Goal: Find specific page/section: Find specific page/section

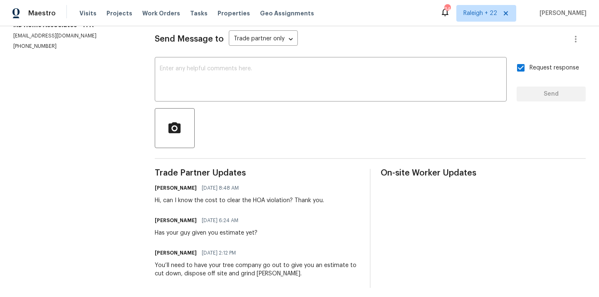
scroll to position [118, 0]
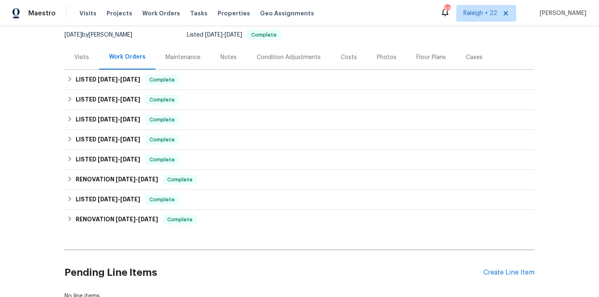
scroll to position [60, 0]
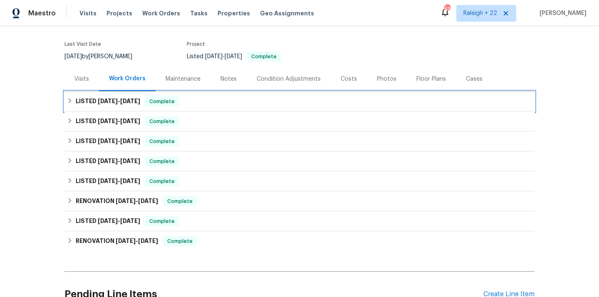
click at [70, 102] on icon at bounding box center [70, 101] width 6 height 6
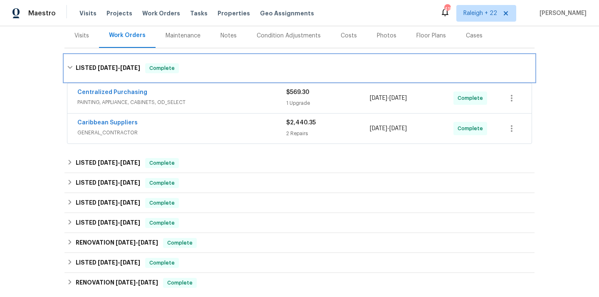
scroll to position [122, 0]
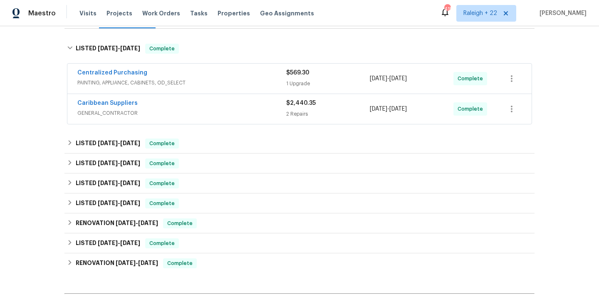
click at [122, 84] on span "PAINTING, APPLIANCE, CABINETS, OD_SELECT" at bounding box center [181, 83] width 209 height 8
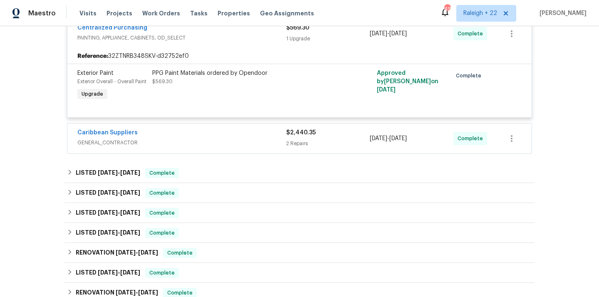
scroll to position [178, 0]
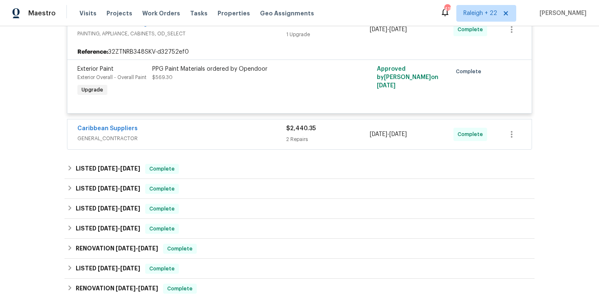
click at [110, 140] on span "GENERAL_CONTRACTOR" at bounding box center [181, 138] width 209 height 8
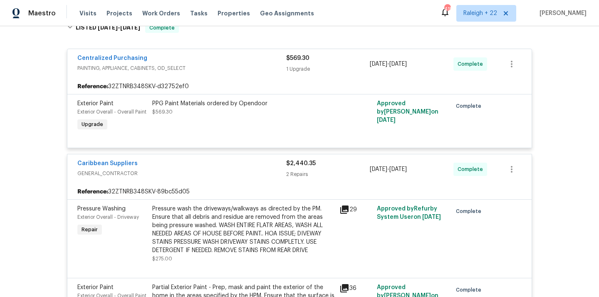
scroll to position [67, 0]
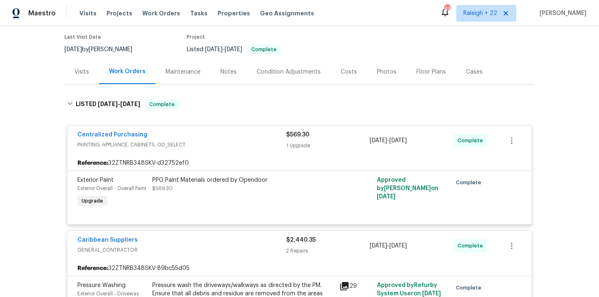
click at [177, 201] on div "PPG Paint Materials ordered by Opendoor $569.30" at bounding box center [243, 193] width 187 height 38
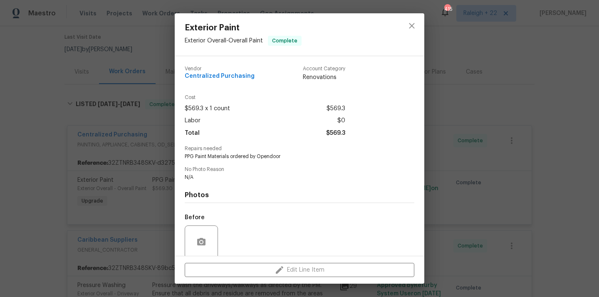
scroll to position [65, 0]
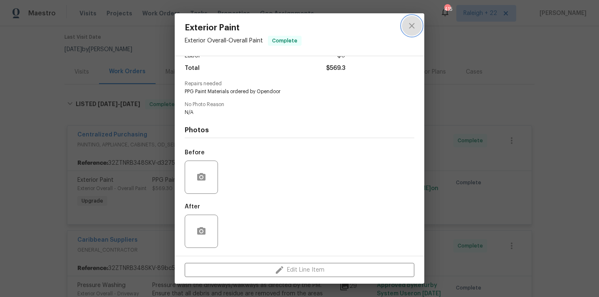
click at [417, 30] on button "close" at bounding box center [412, 26] width 20 height 20
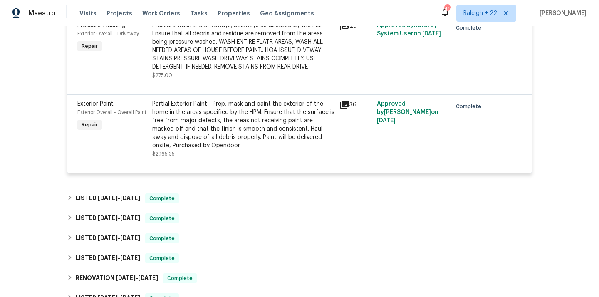
scroll to position [341, 0]
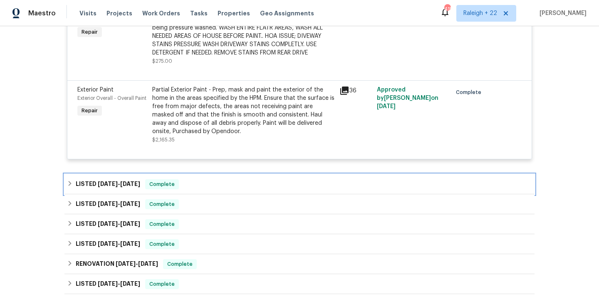
click at [73, 184] on icon at bounding box center [70, 184] width 6 height 6
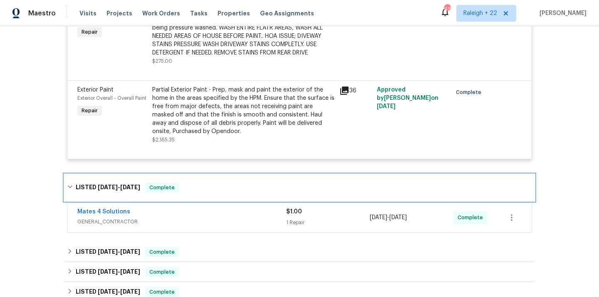
scroll to position [362, 0]
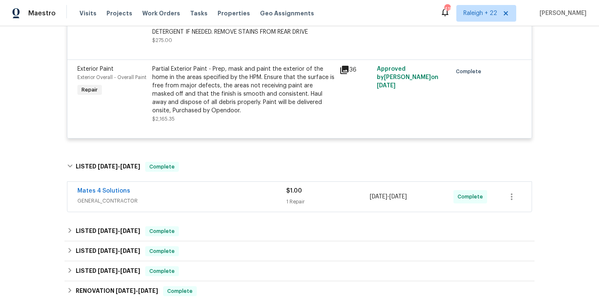
click at [121, 203] on span "GENERAL_CONTRACTOR" at bounding box center [181, 201] width 209 height 8
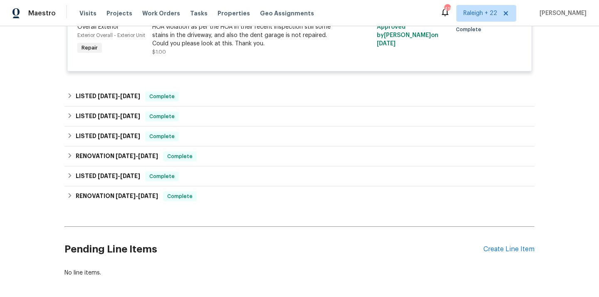
scroll to position [582, 0]
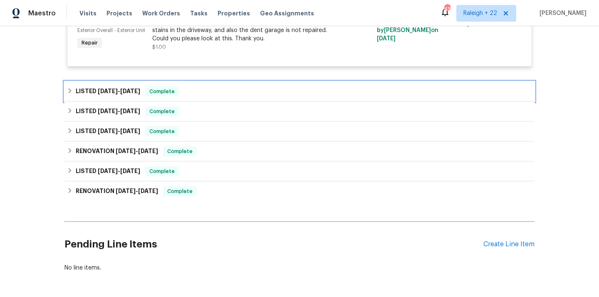
click at [68, 93] on icon at bounding box center [70, 91] width 6 height 6
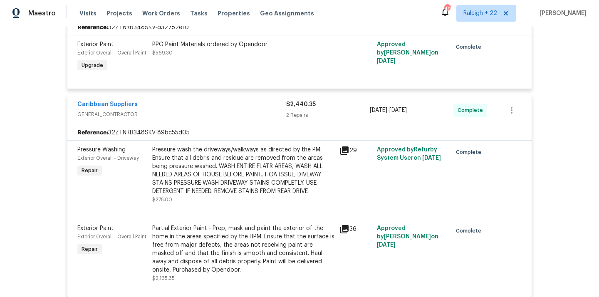
scroll to position [213, 0]
